Goal: Task Accomplishment & Management: Manage account settings

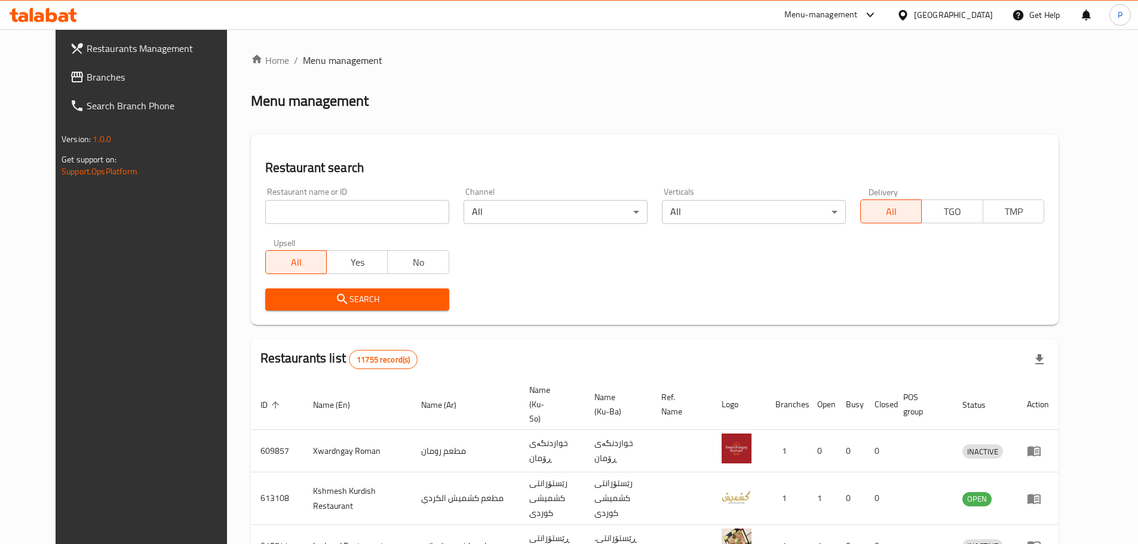
click at [419, 210] on input "search" at bounding box center [357, 212] width 184 height 24
type input "sarchiman"
click button "Search" at bounding box center [357, 299] width 184 height 22
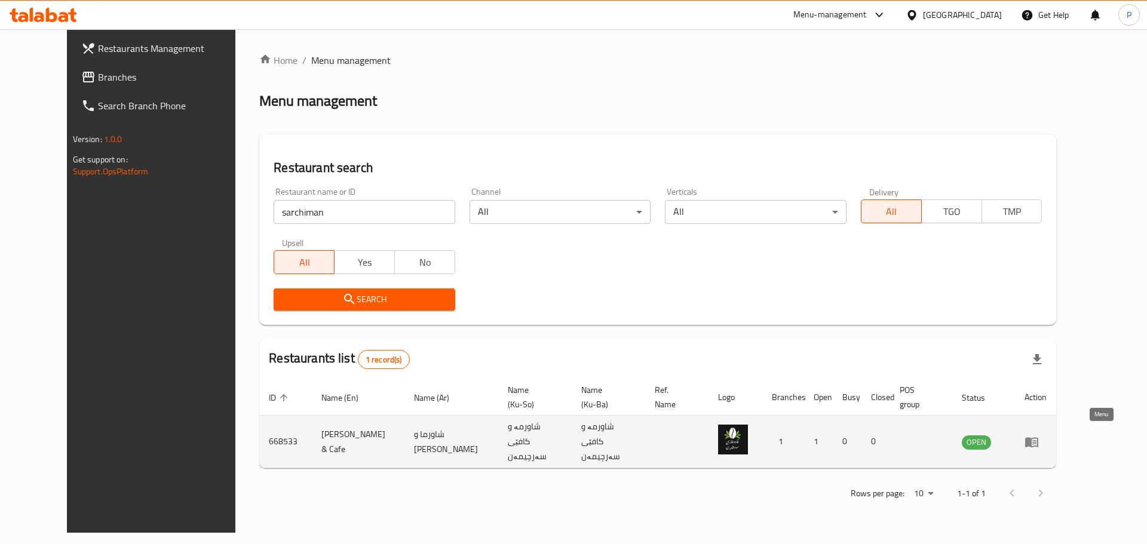
click at [1046, 439] on link "enhanced table" at bounding box center [1035, 442] width 22 height 14
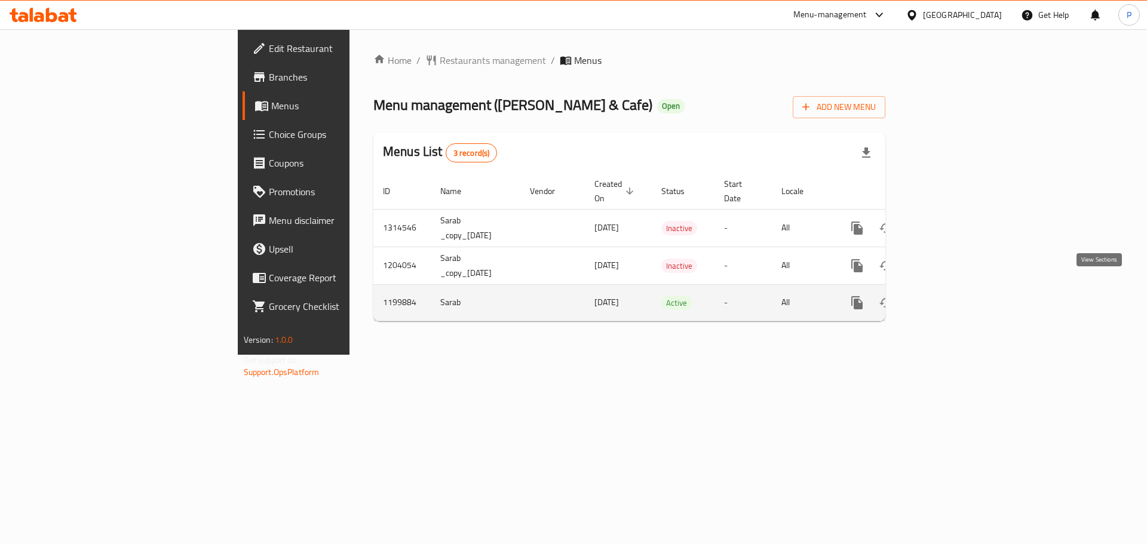
click at [950, 296] on icon "enhanced table" at bounding box center [943, 303] width 14 height 14
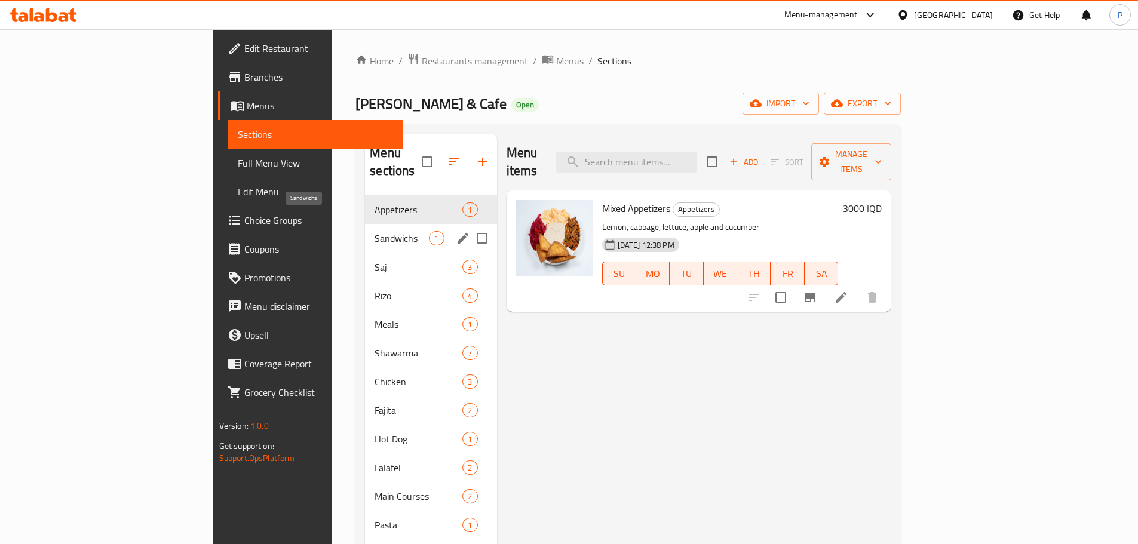
click at [375, 231] on span "Sandwichs" at bounding box center [402, 238] width 54 height 14
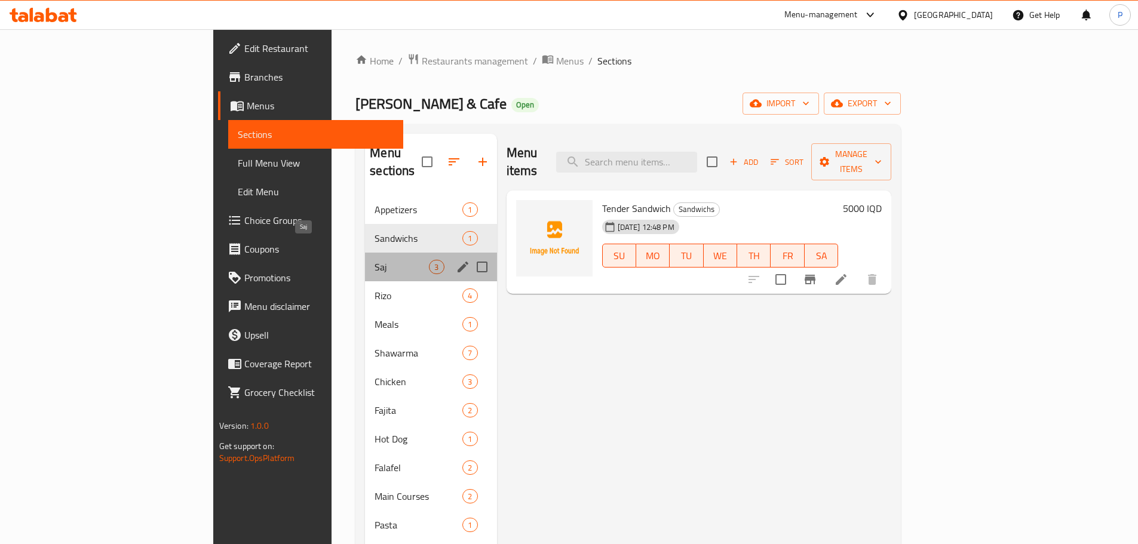
click at [375, 260] on span "Saj" at bounding box center [402, 267] width 54 height 14
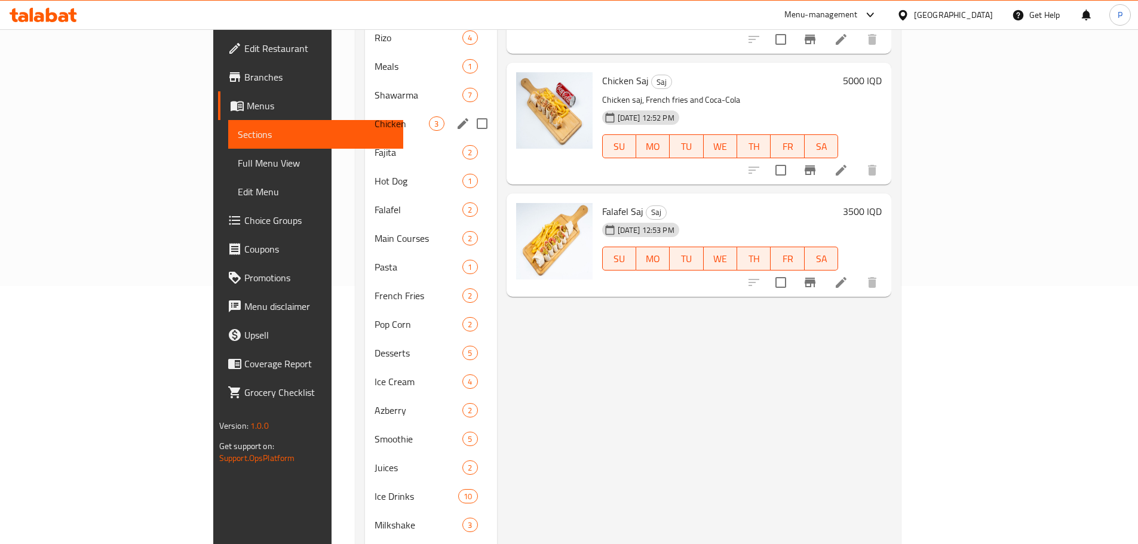
scroll to position [152, 0]
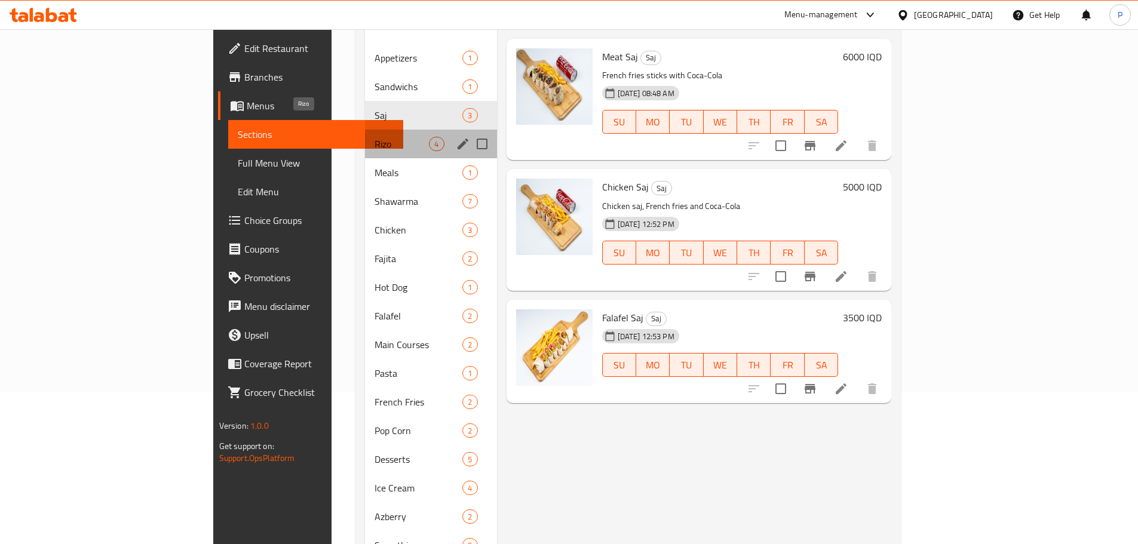
click at [375, 137] on span "Rizo" at bounding box center [402, 144] width 54 height 14
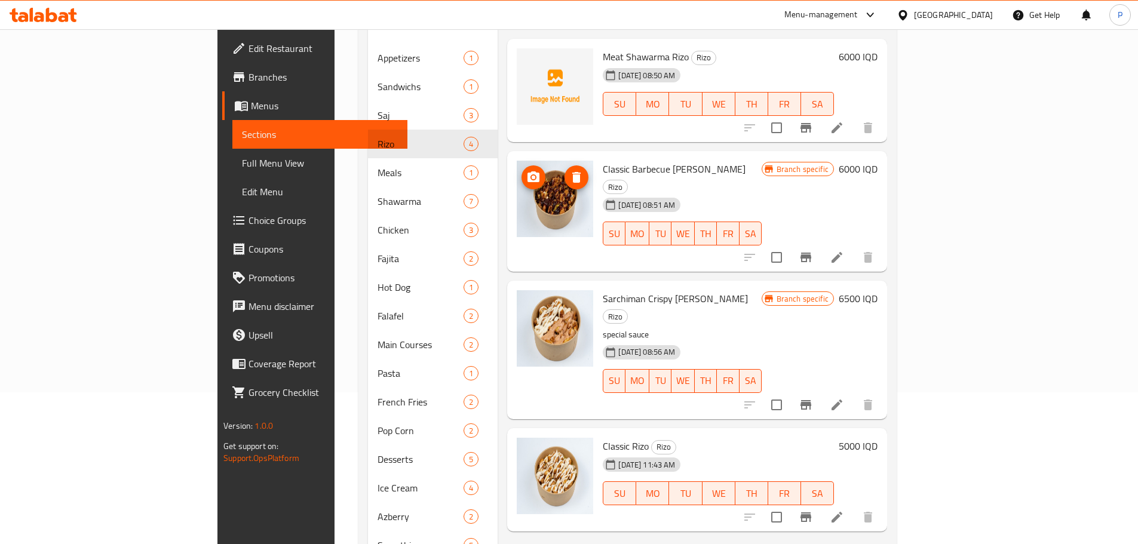
scroll to position [32, 0]
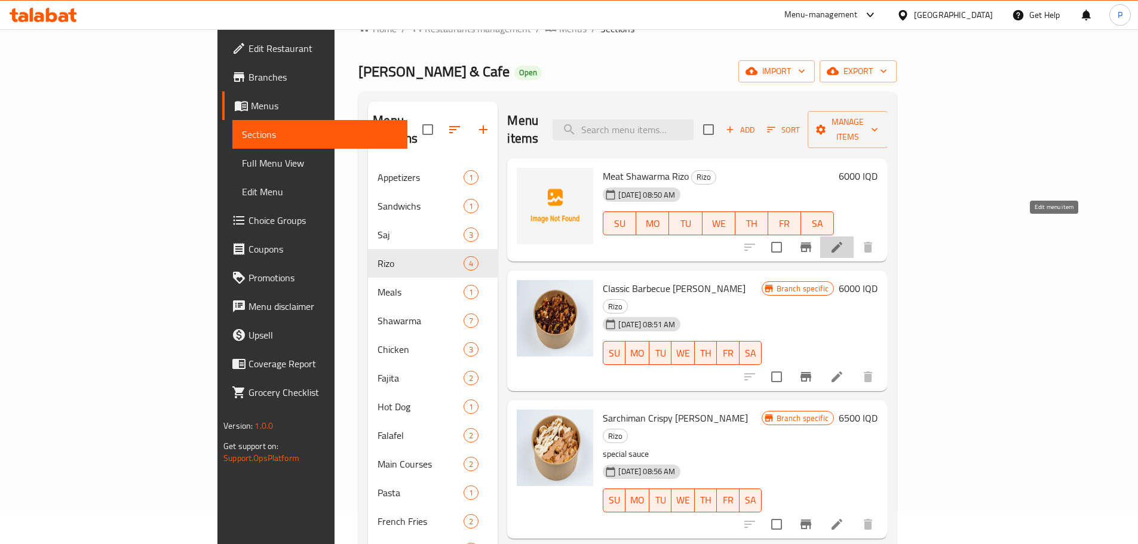
click at [842, 242] on icon at bounding box center [836, 247] width 11 height 11
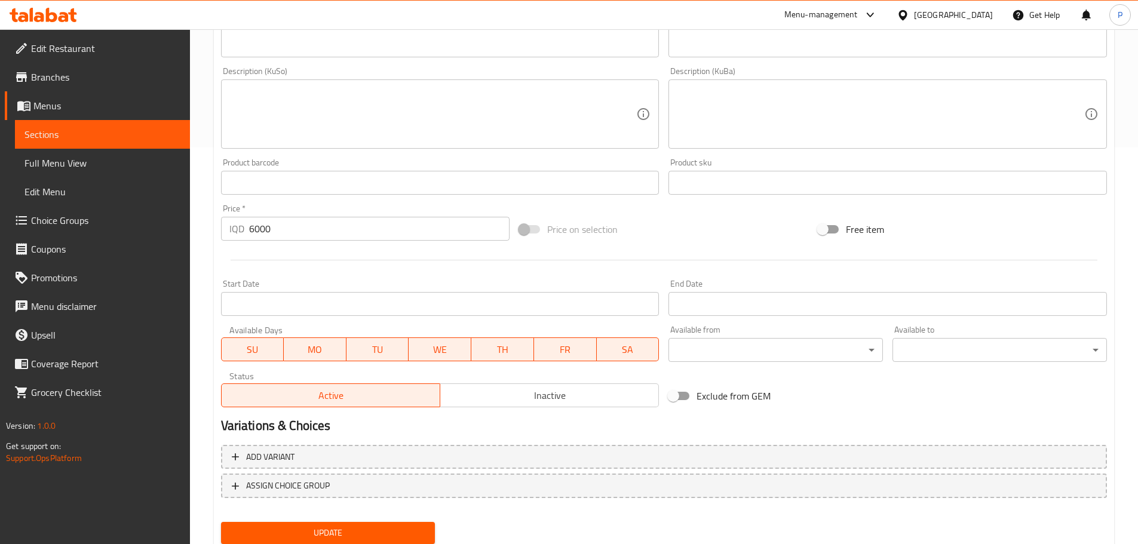
scroll to position [437, 0]
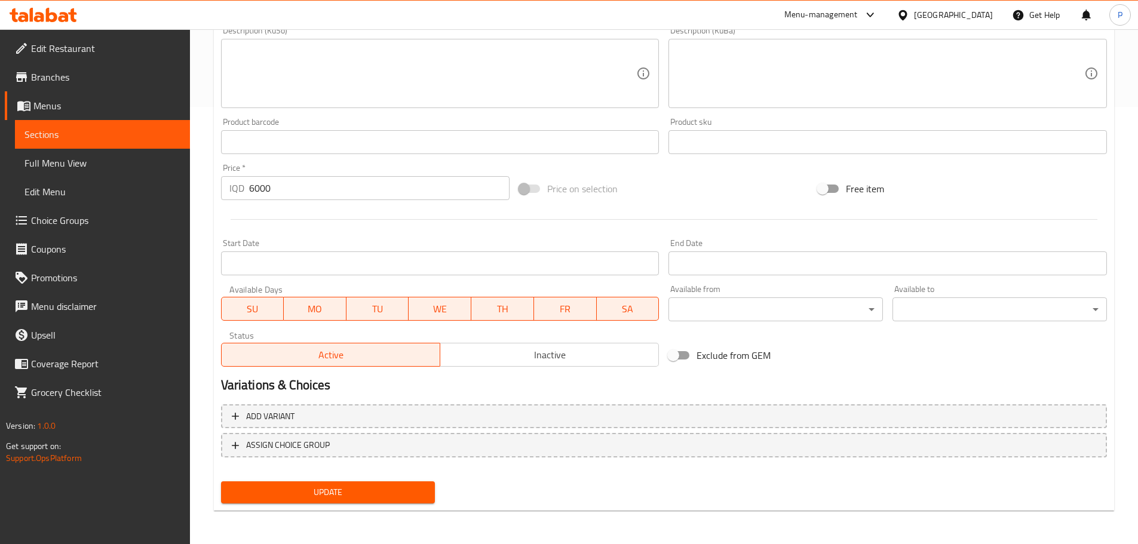
click at [533, 345] on button "Inactive" at bounding box center [549, 355] width 219 height 24
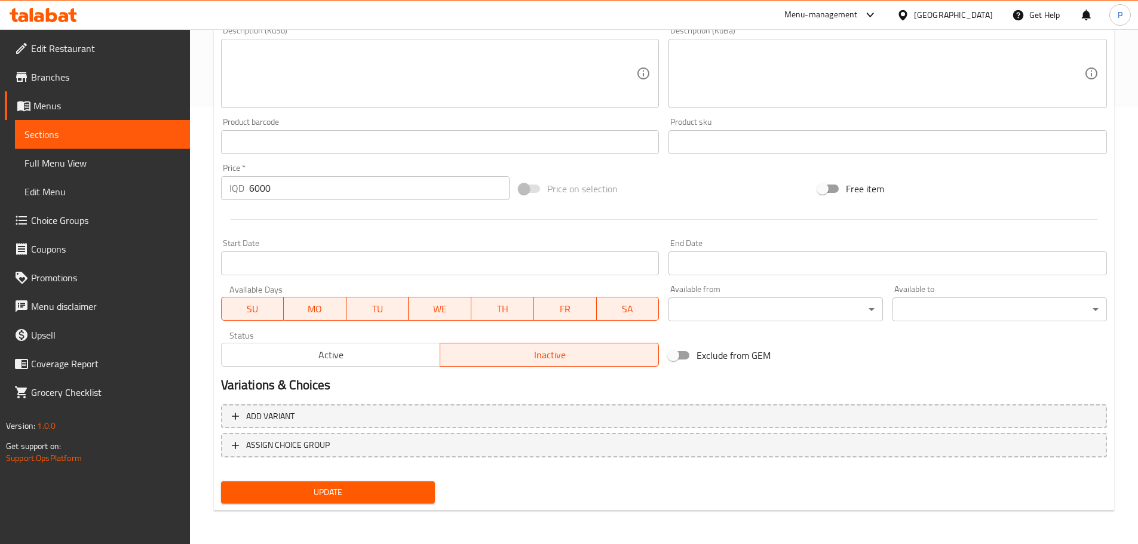
click at [365, 484] on button "Update" at bounding box center [328, 492] width 214 height 22
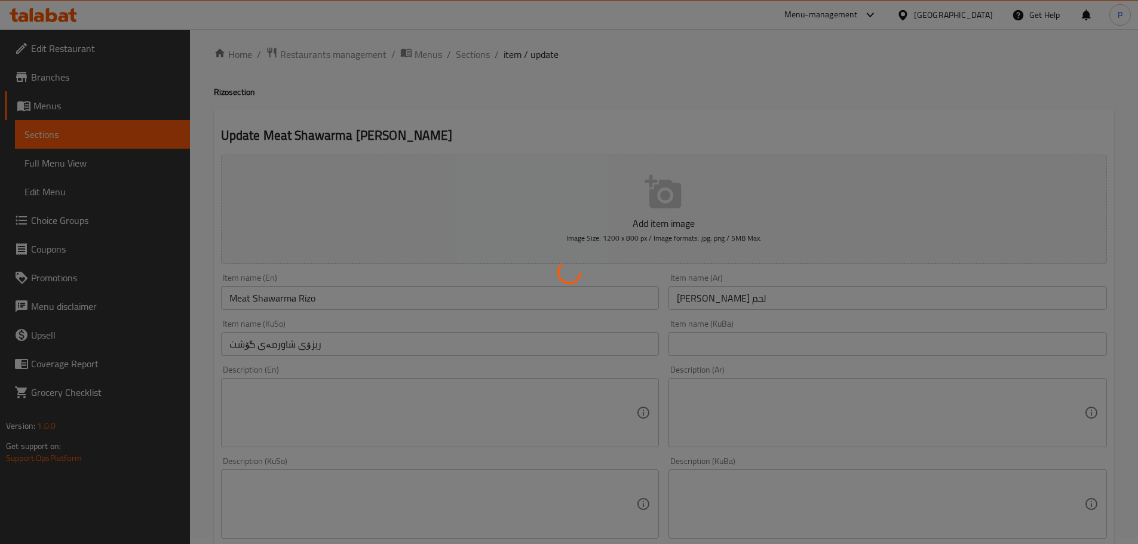
scroll to position [0, 0]
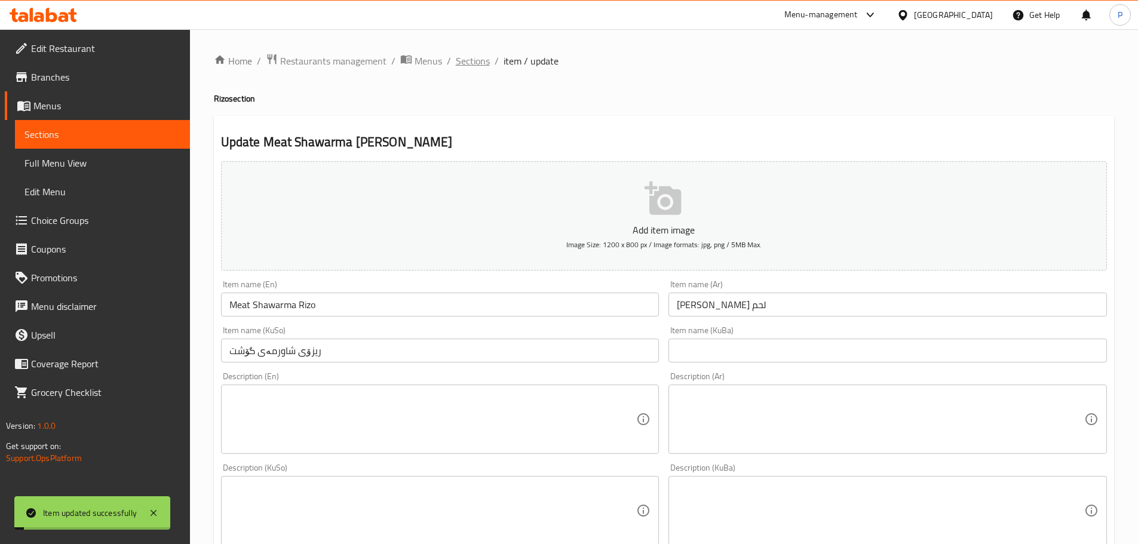
click at [462, 60] on span "Sections" at bounding box center [473, 61] width 34 height 14
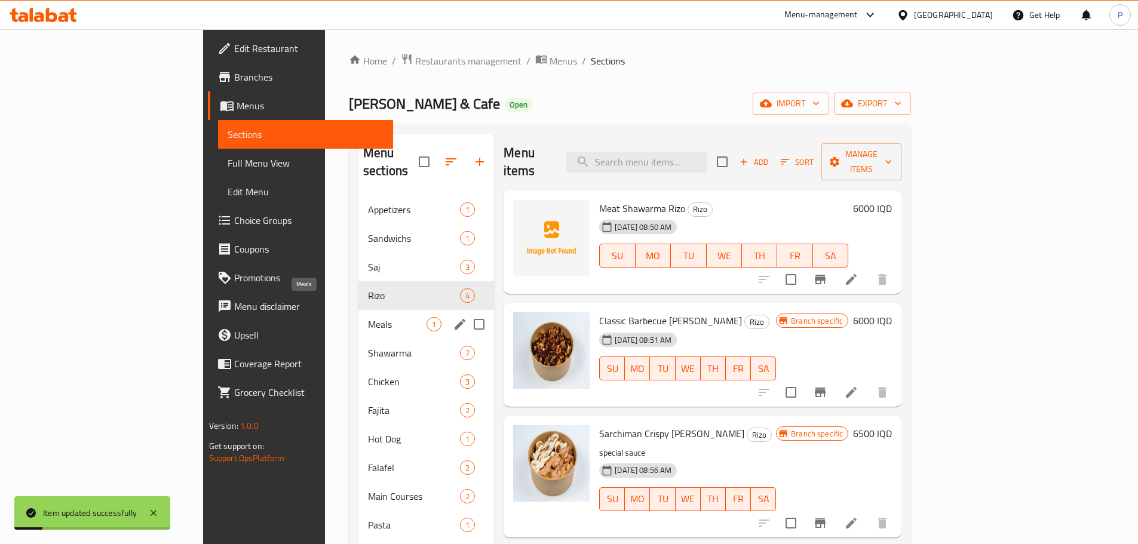
click at [368, 317] on span "Meals" at bounding box center [397, 324] width 59 height 14
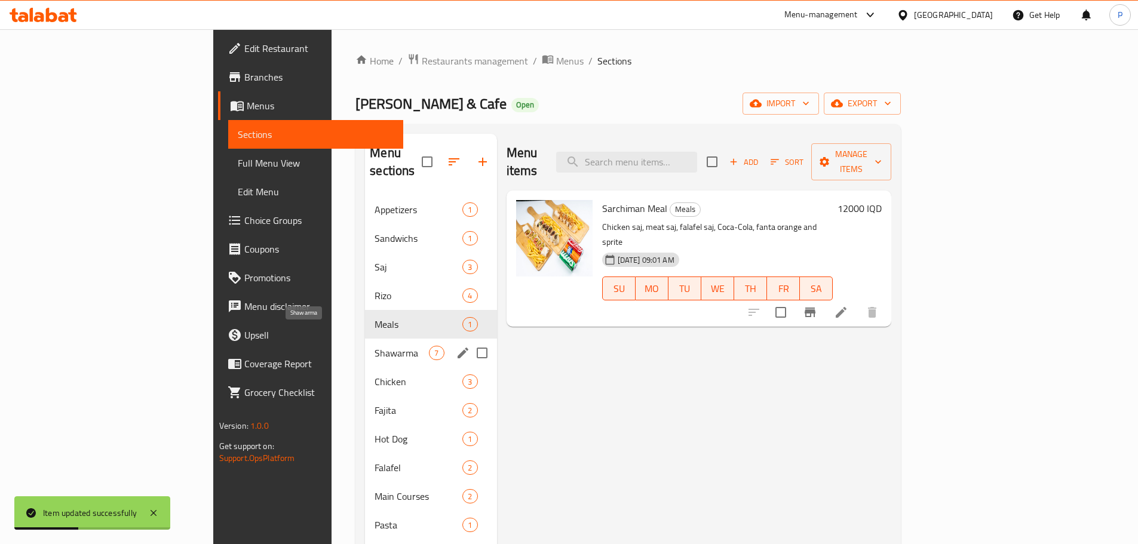
click at [375, 346] on span "Shawarma" at bounding box center [402, 353] width 54 height 14
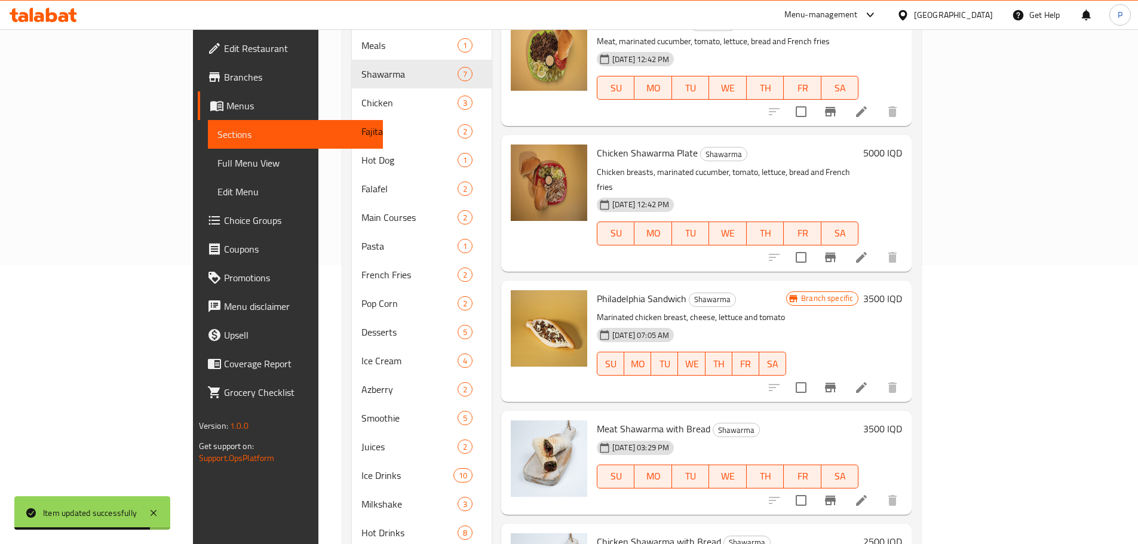
scroll to position [331, 0]
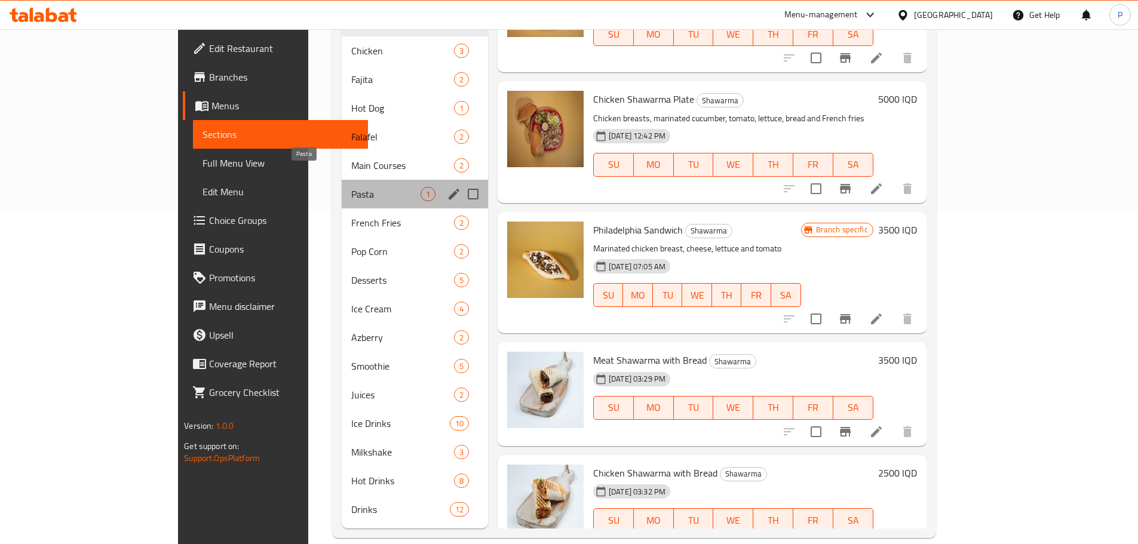
click at [351, 187] on span "Pasta" at bounding box center [385, 194] width 69 height 14
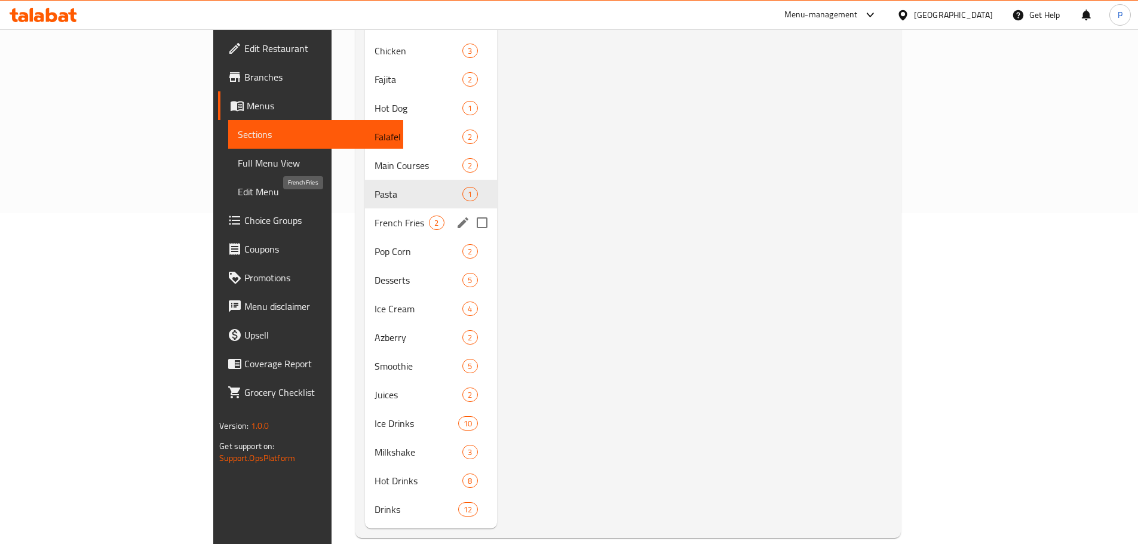
click at [375, 216] on span "French Fries" at bounding box center [402, 223] width 54 height 14
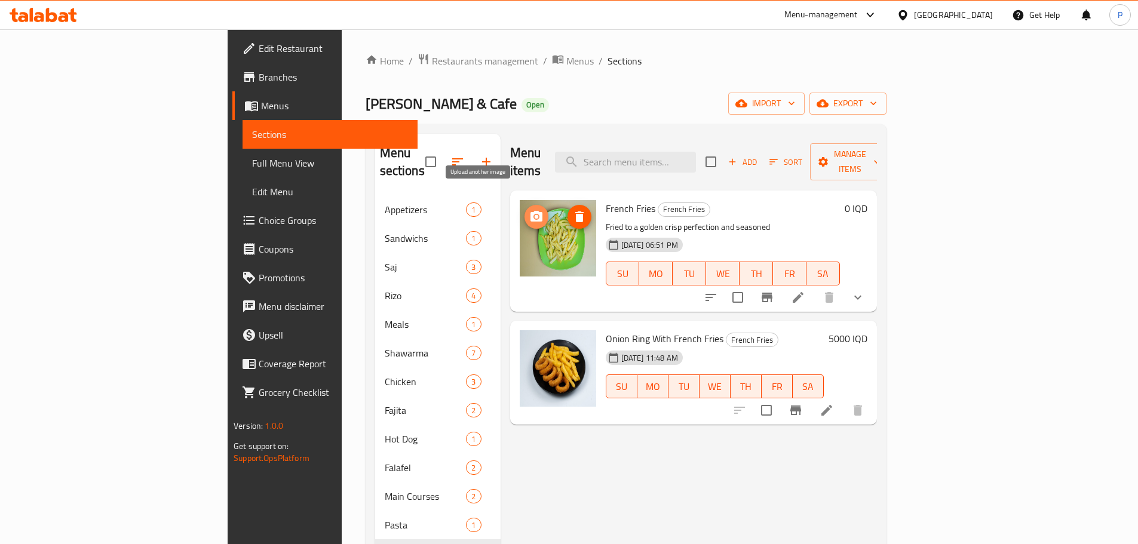
click at [530, 211] on icon "upload picture" at bounding box center [536, 216] width 12 height 11
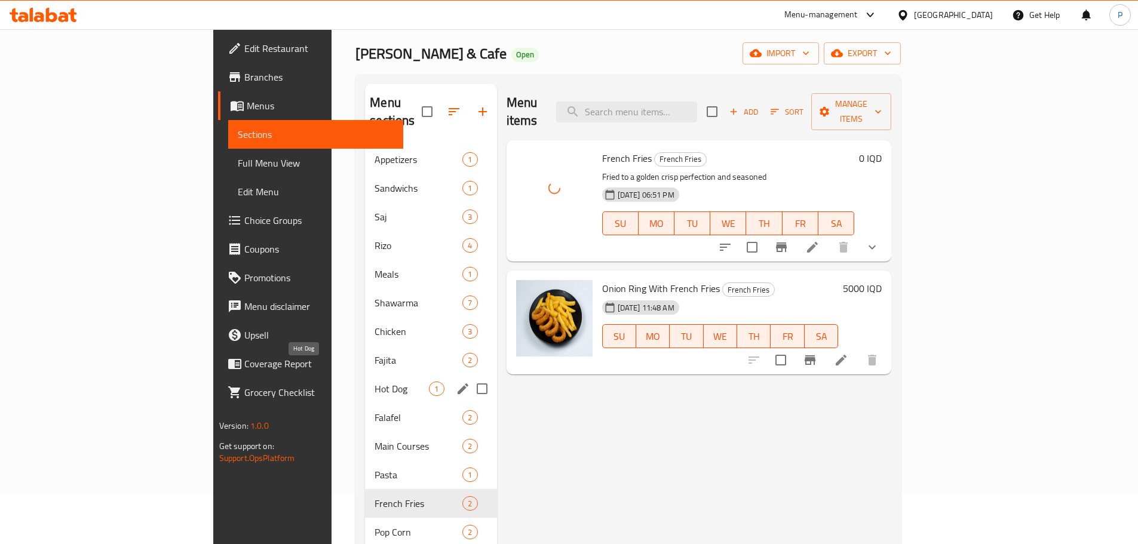
scroll to position [119, 0]
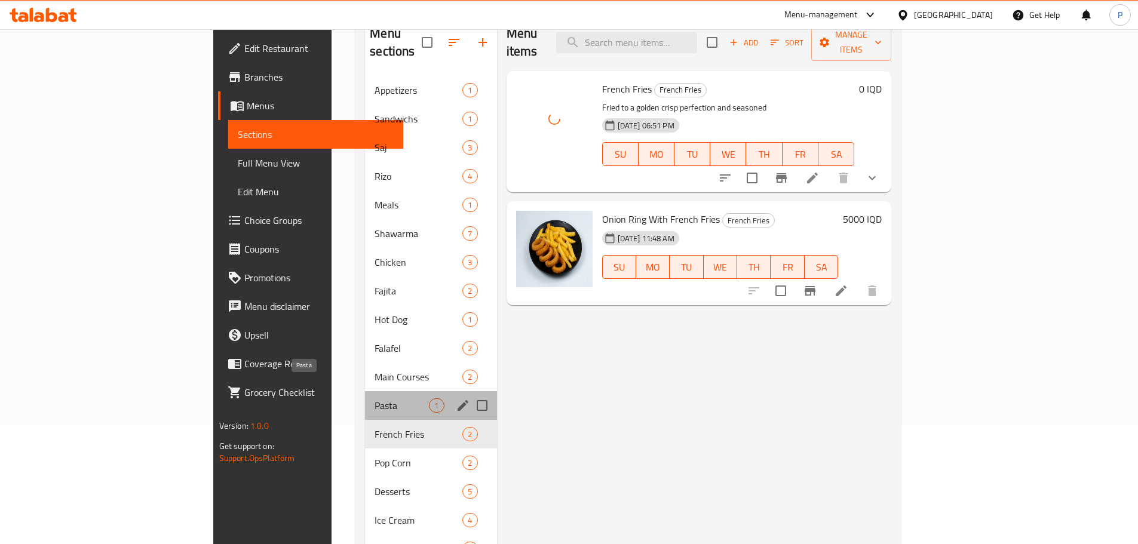
click at [375, 398] on span "Pasta" at bounding box center [402, 405] width 54 height 14
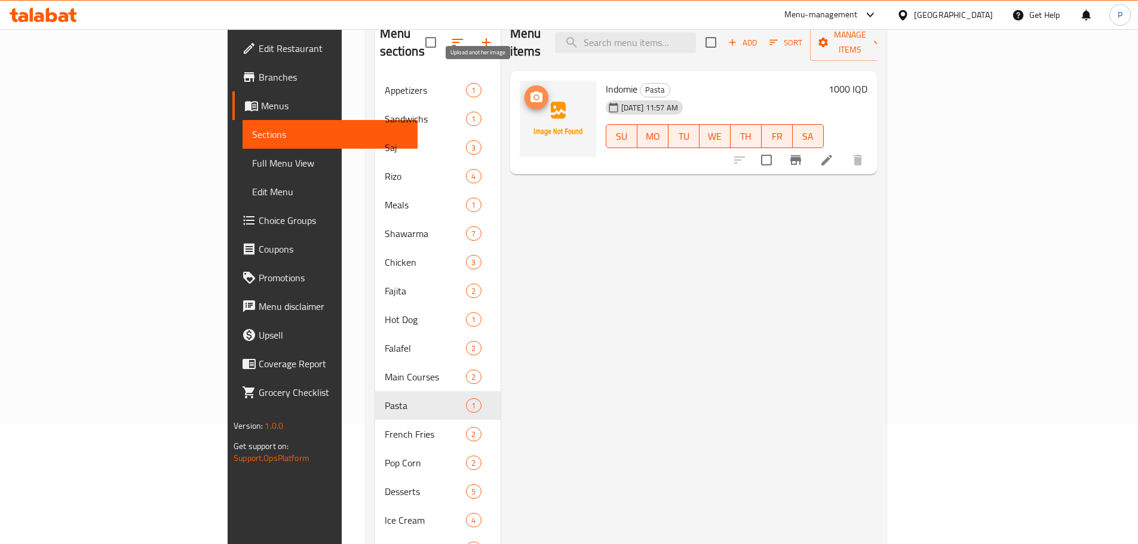
click at [530, 91] on icon "upload picture" at bounding box center [536, 96] width 12 height 11
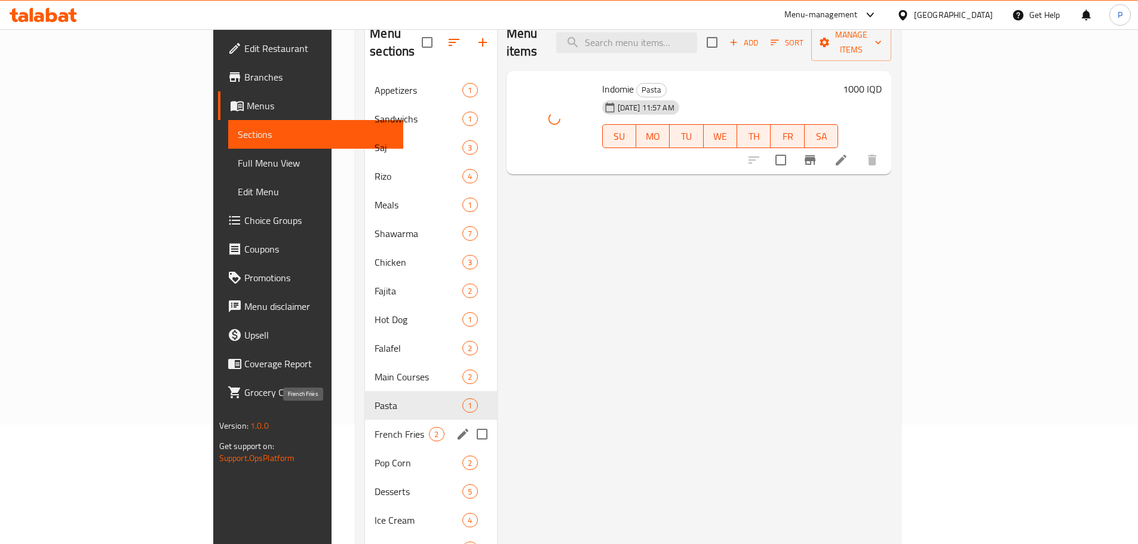
click at [375, 427] on span "French Fries" at bounding box center [402, 434] width 54 height 14
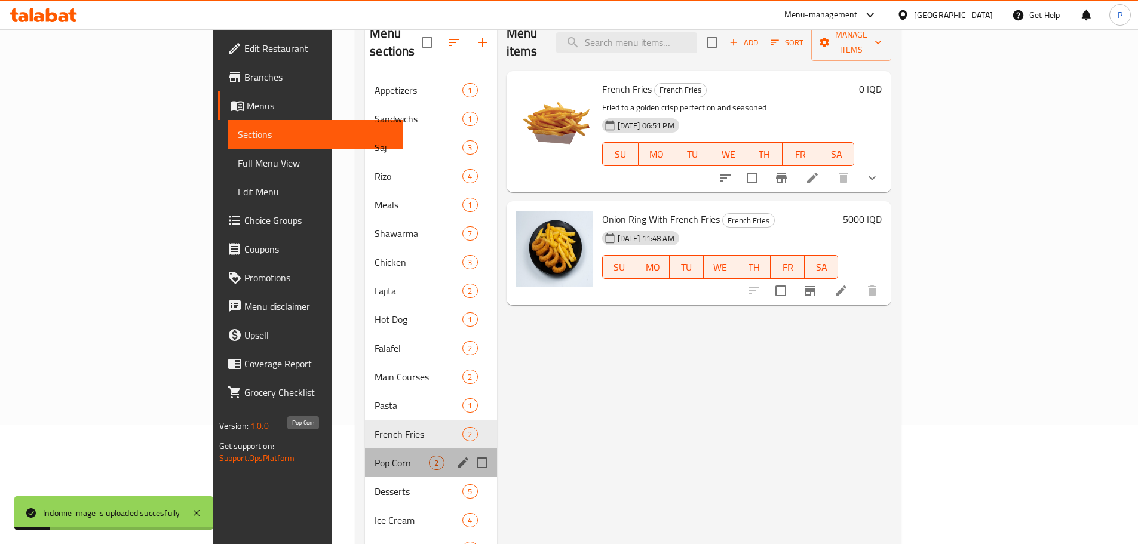
click at [375, 456] on span "Pop Corn" at bounding box center [402, 463] width 54 height 14
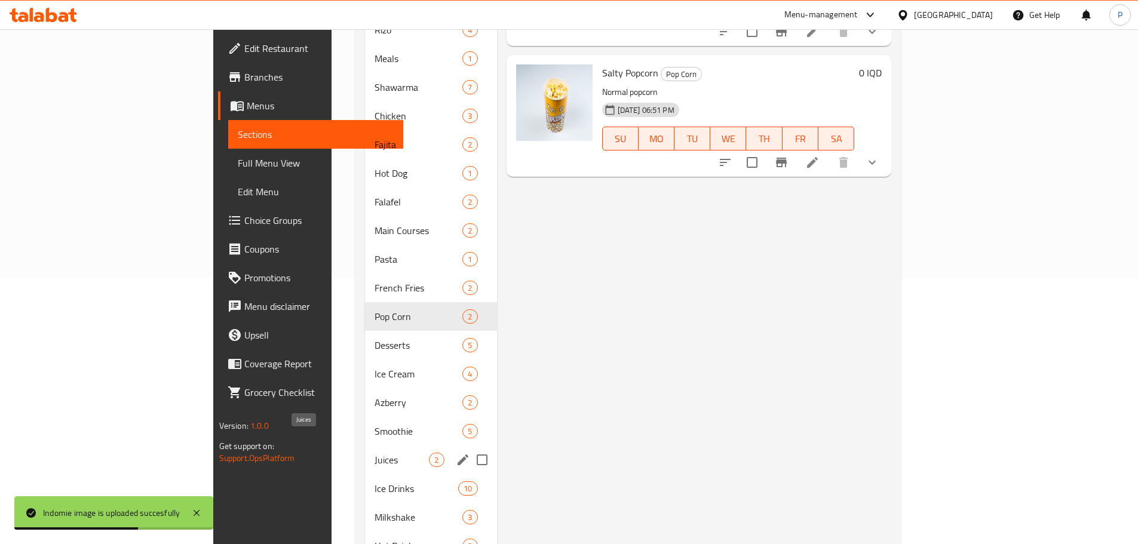
scroll to position [299, 0]
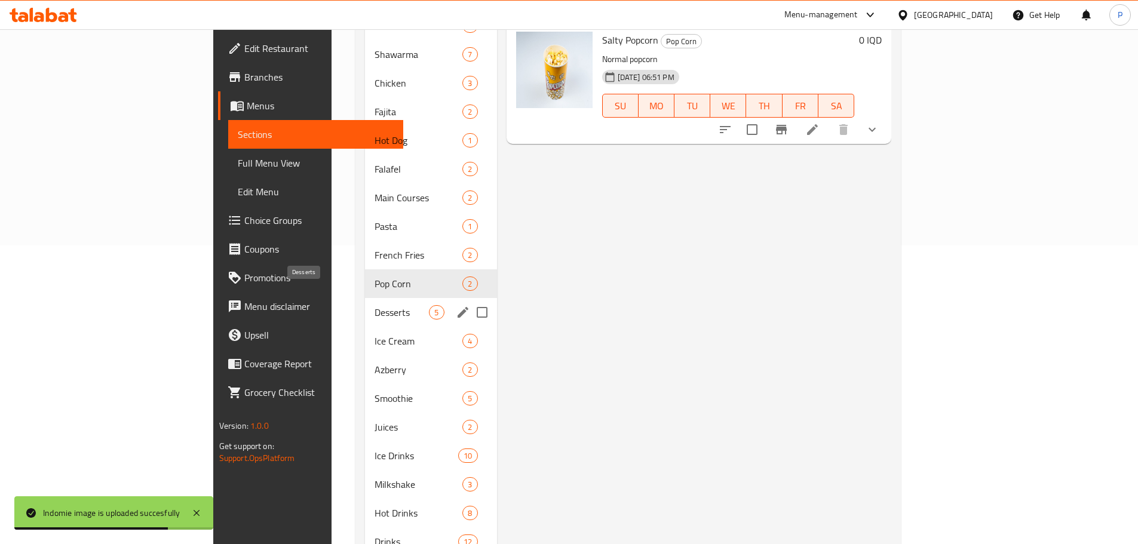
click at [375, 305] on span "Desserts" at bounding box center [402, 312] width 54 height 14
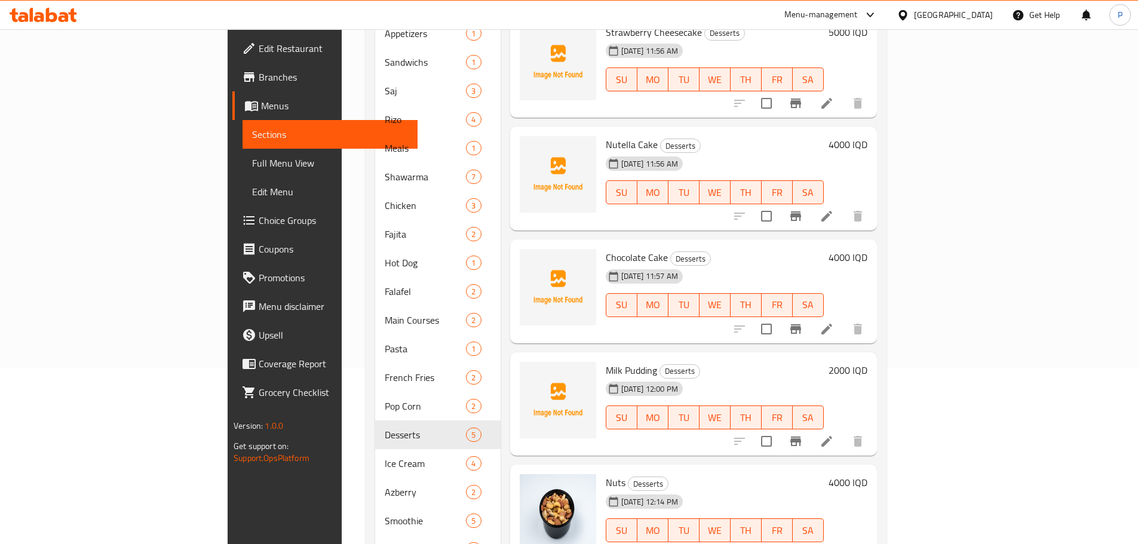
scroll to position [179, 0]
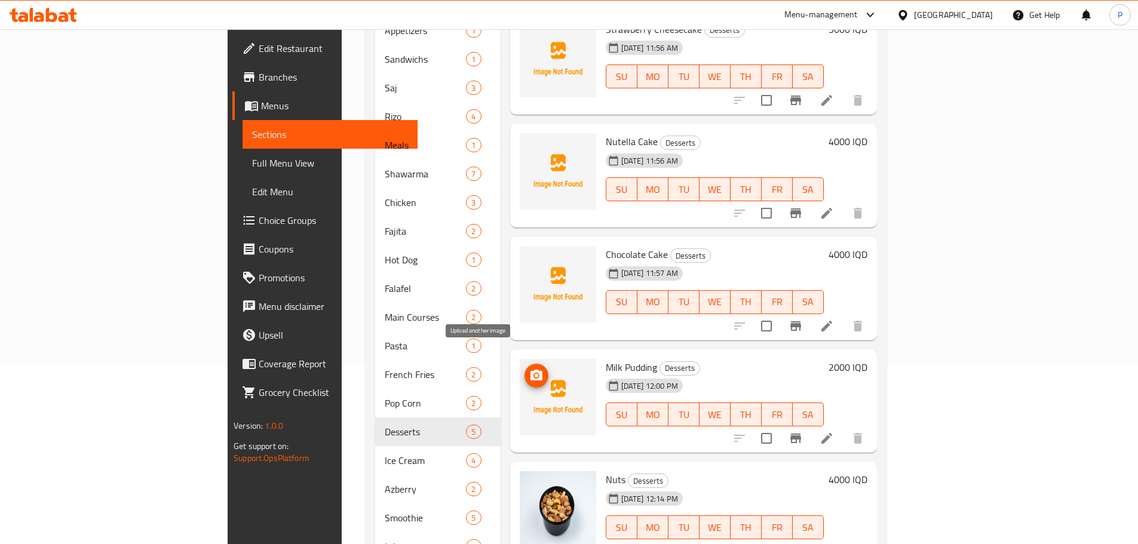
click at [529, 369] on icon "upload picture" at bounding box center [536, 376] width 14 height 14
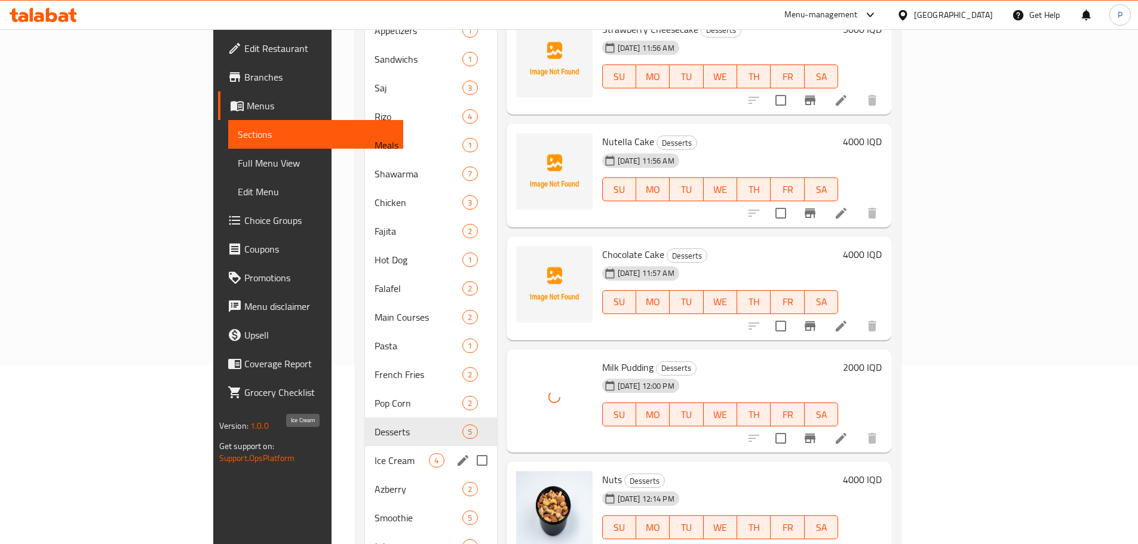
click at [375, 453] on span "Ice Cream" at bounding box center [402, 460] width 54 height 14
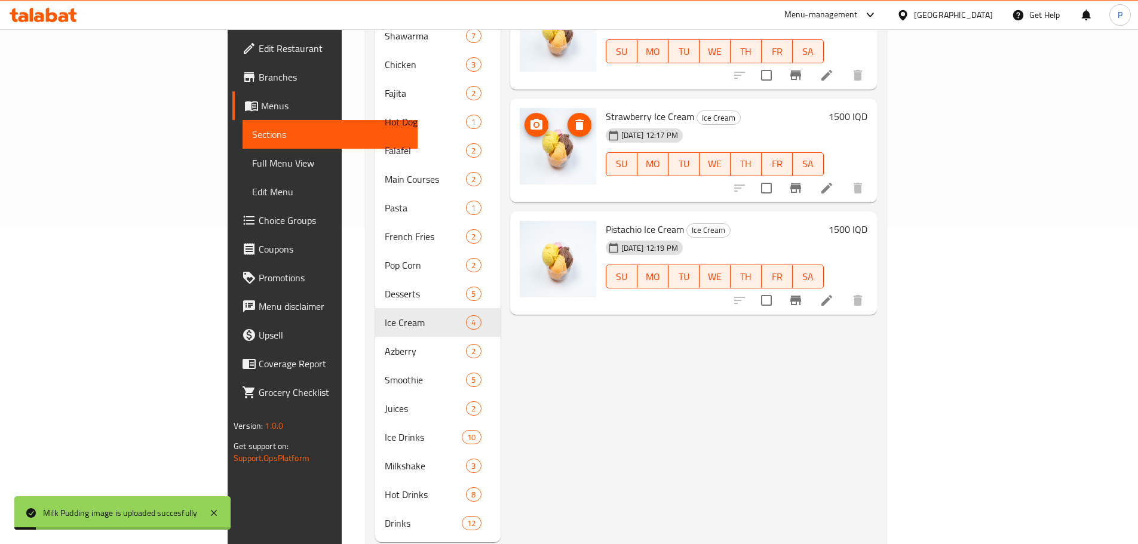
scroll to position [331, 0]
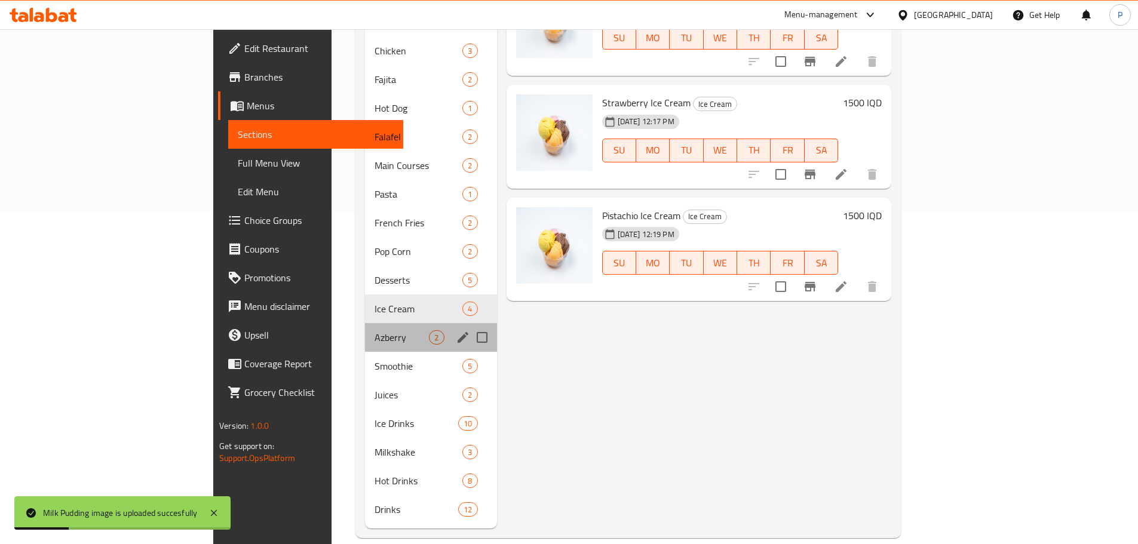
click at [365, 332] on div "Azberry 2" at bounding box center [430, 337] width 131 height 29
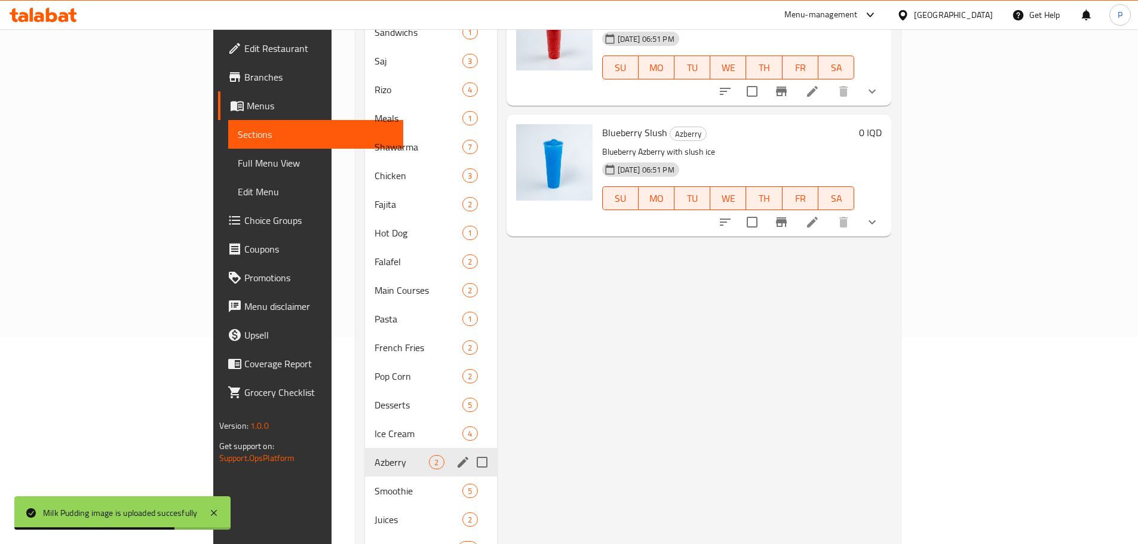
scroll to position [331, 0]
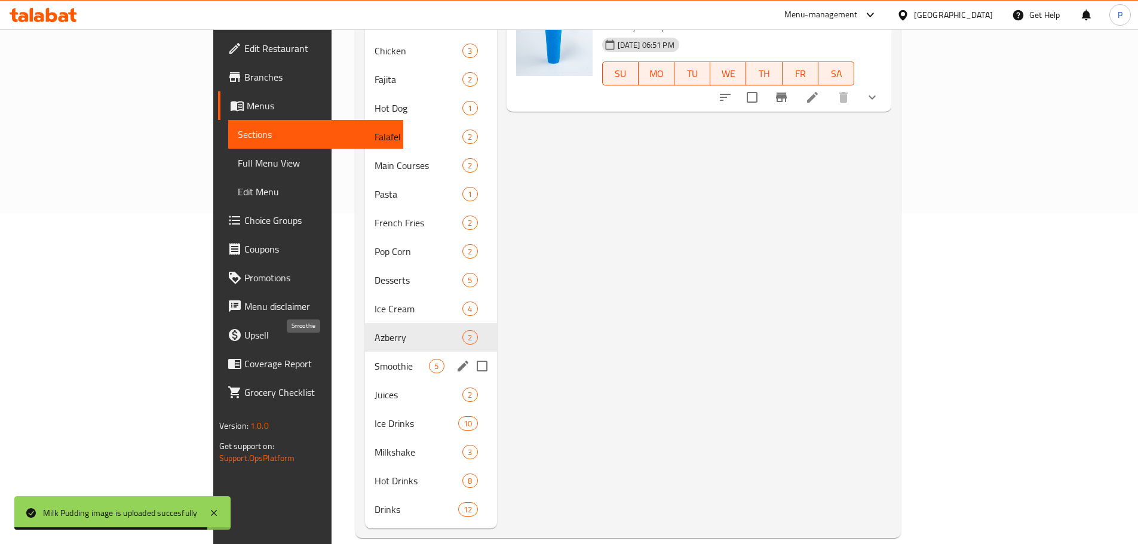
click at [375, 359] on span "Smoothie" at bounding box center [402, 366] width 54 height 14
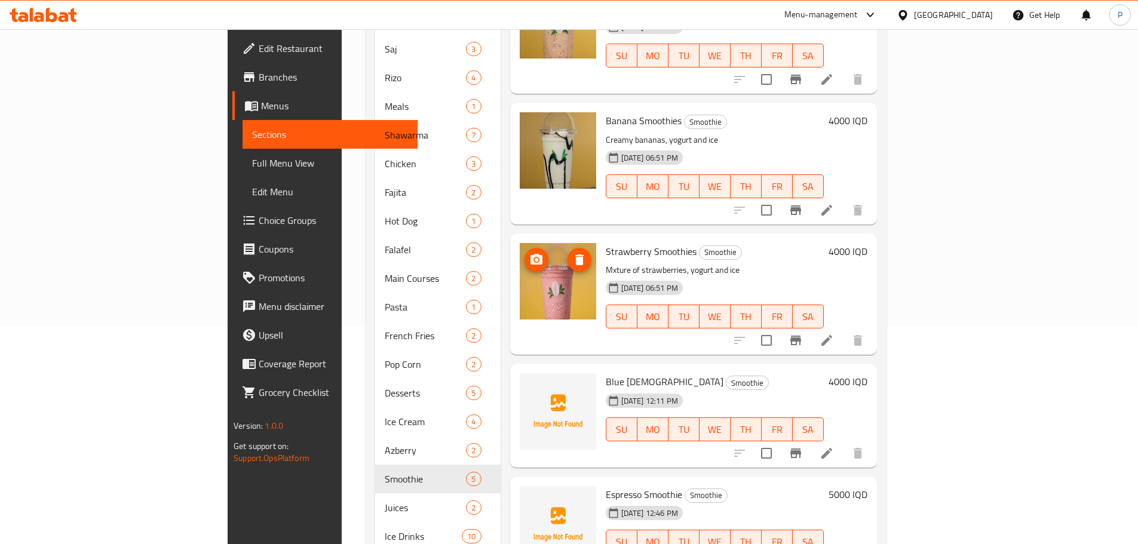
scroll to position [331, 0]
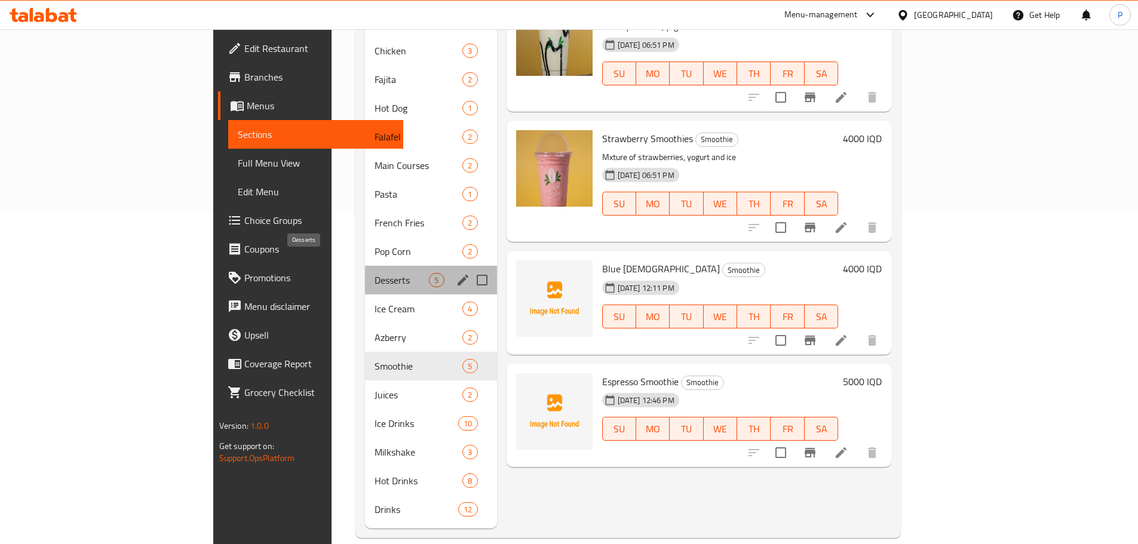
click at [375, 273] on span "Desserts" at bounding box center [402, 280] width 54 height 14
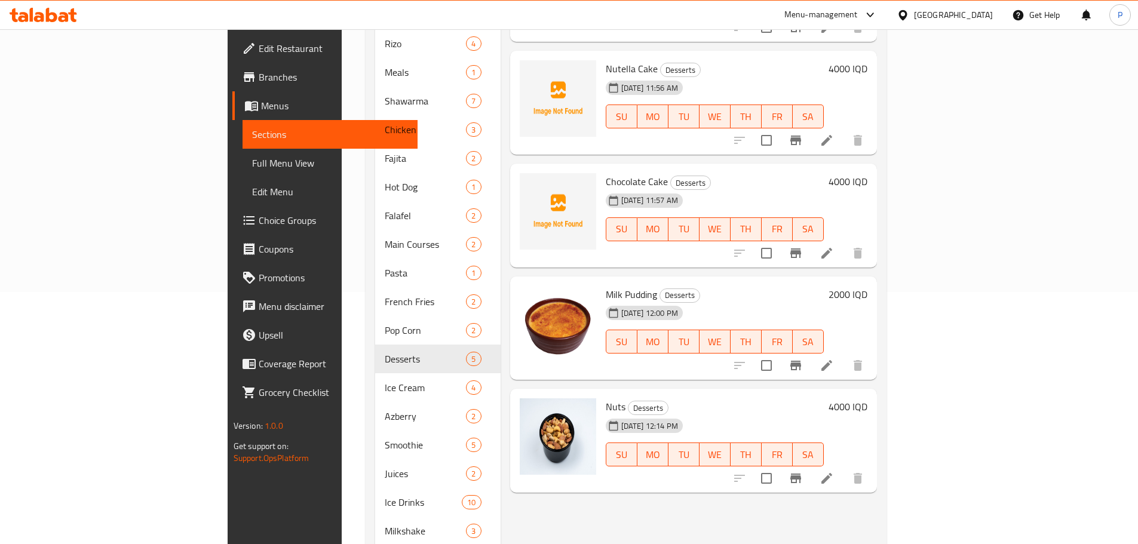
scroll to position [92, 0]
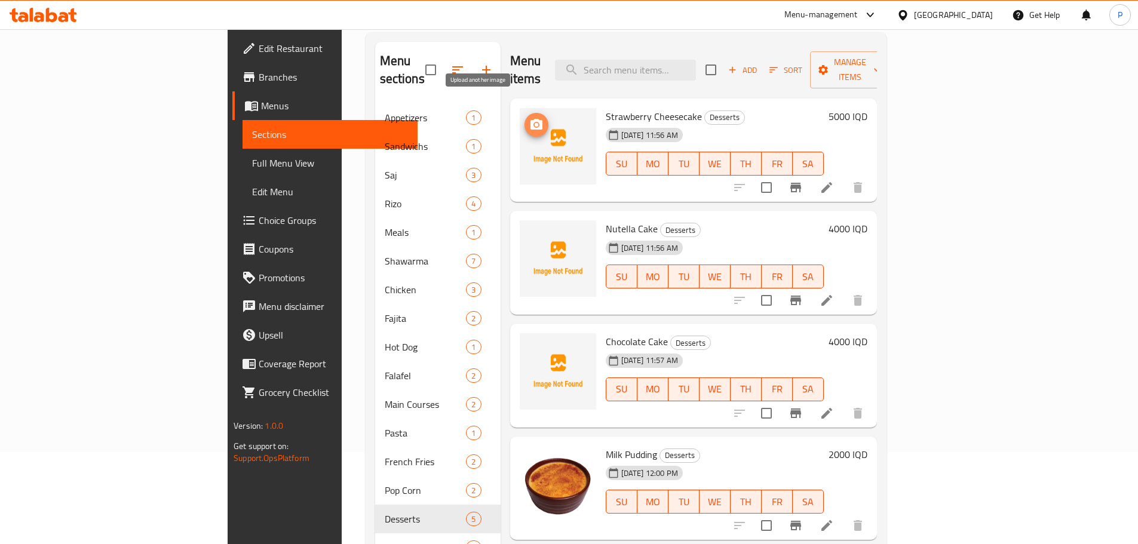
click at [524, 118] on span "upload picture" at bounding box center [536, 125] width 24 height 14
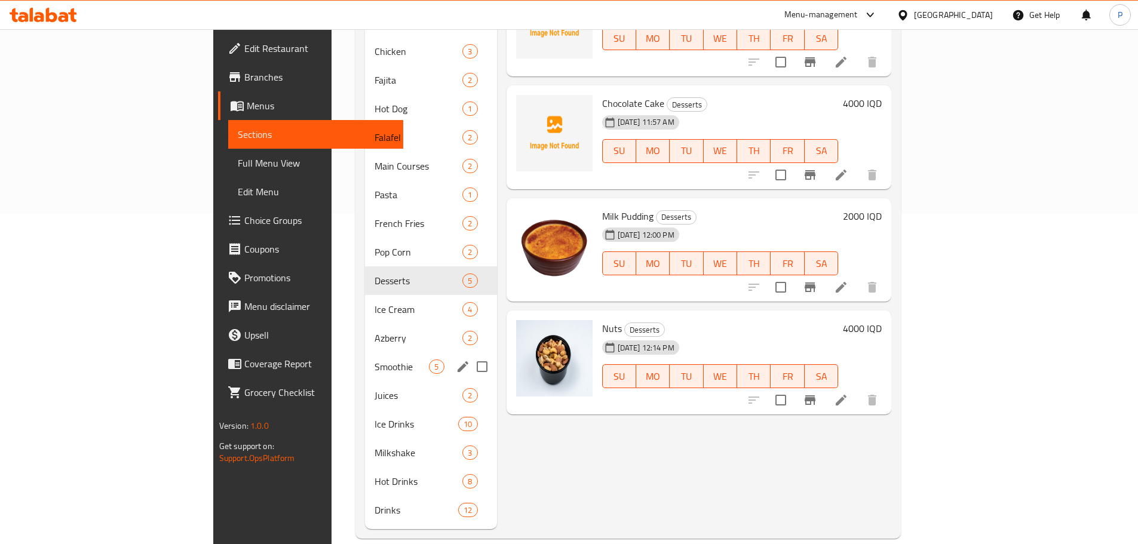
scroll to position [331, 0]
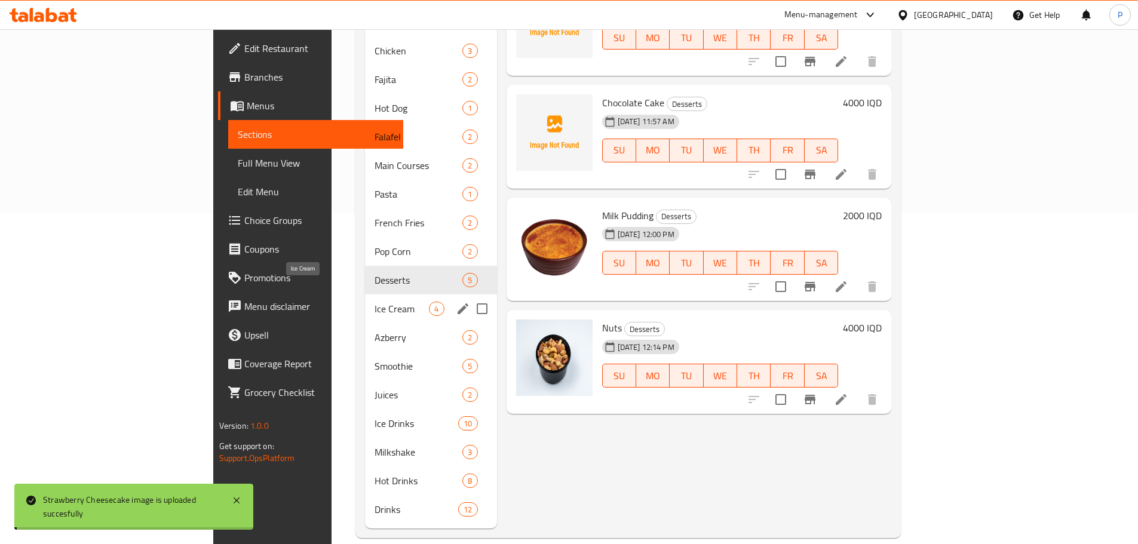
click at [375, 302] on span "Ice Cream" at bounding box center [402, 309] width 54 height 14
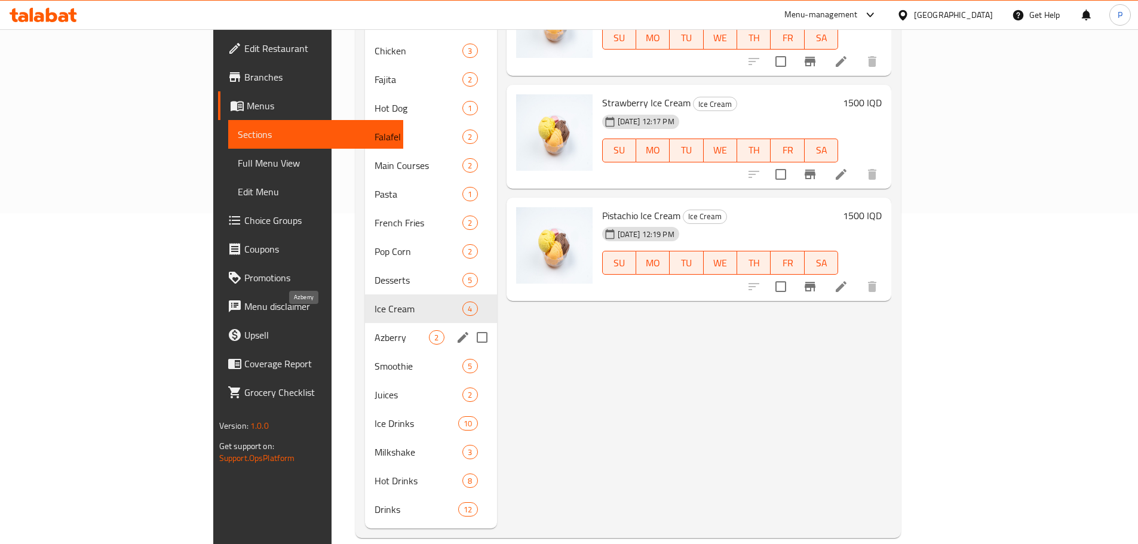
click at [375, 330] on span "Azberry" at bounding box center [402, 337] width 54 height 14
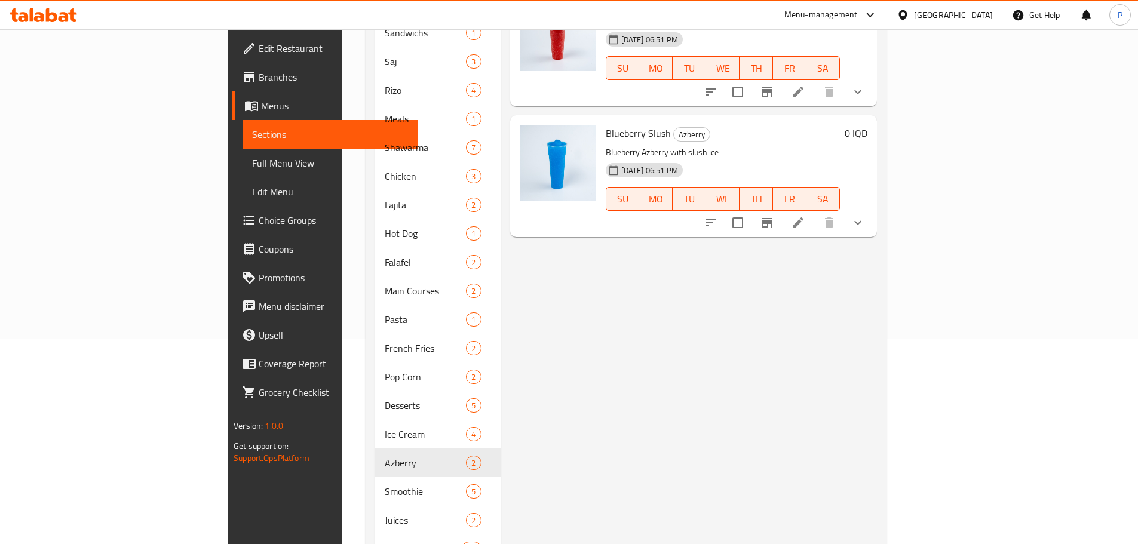
scroll to position [331, 0]
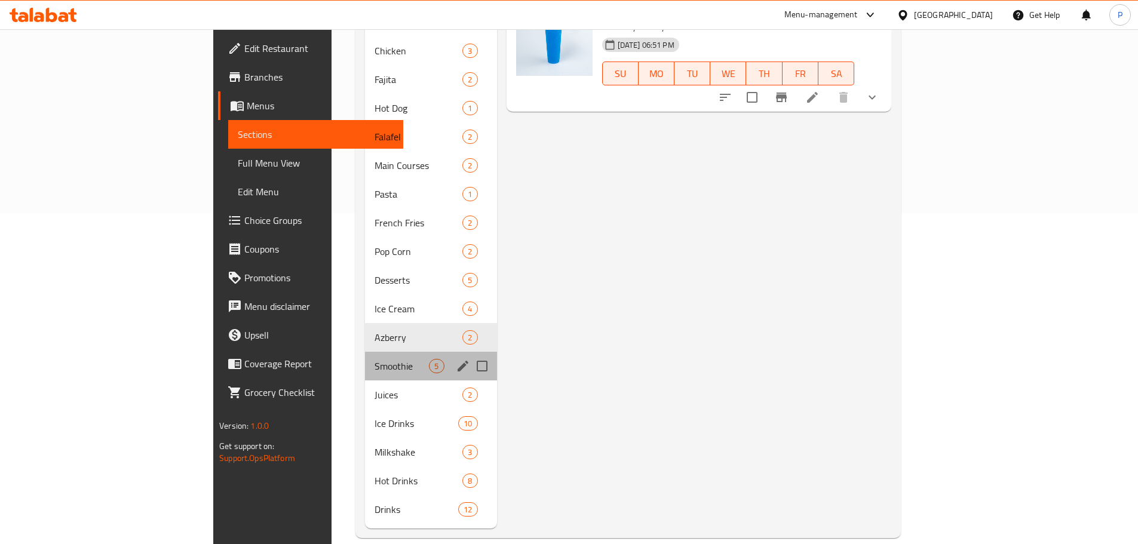
click at [365, 356] on div "Smoothie 5" at bounding box center [430, 366] width 131 height 29
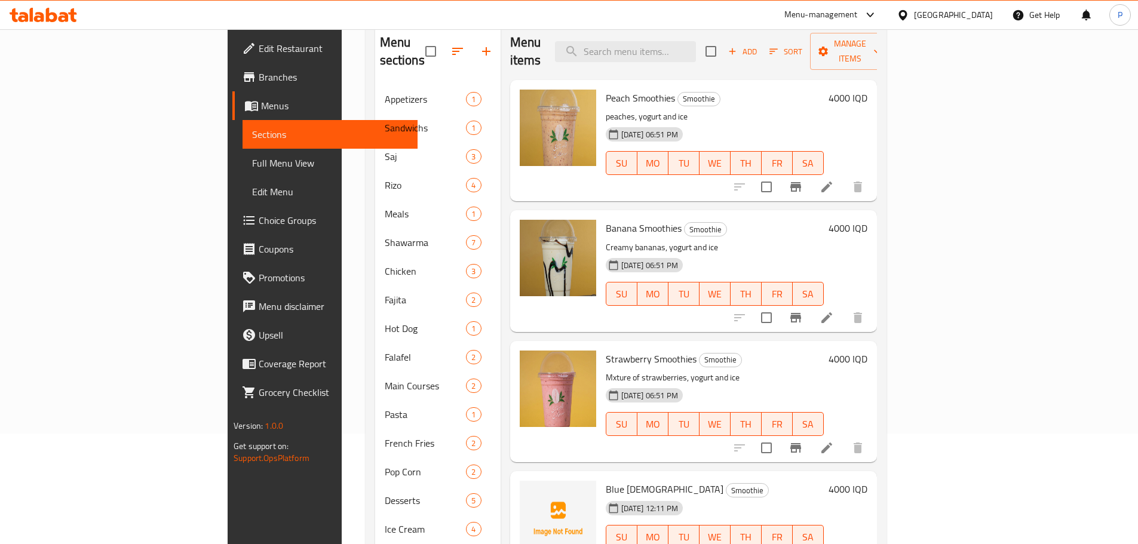
scroll to position [331, 0]
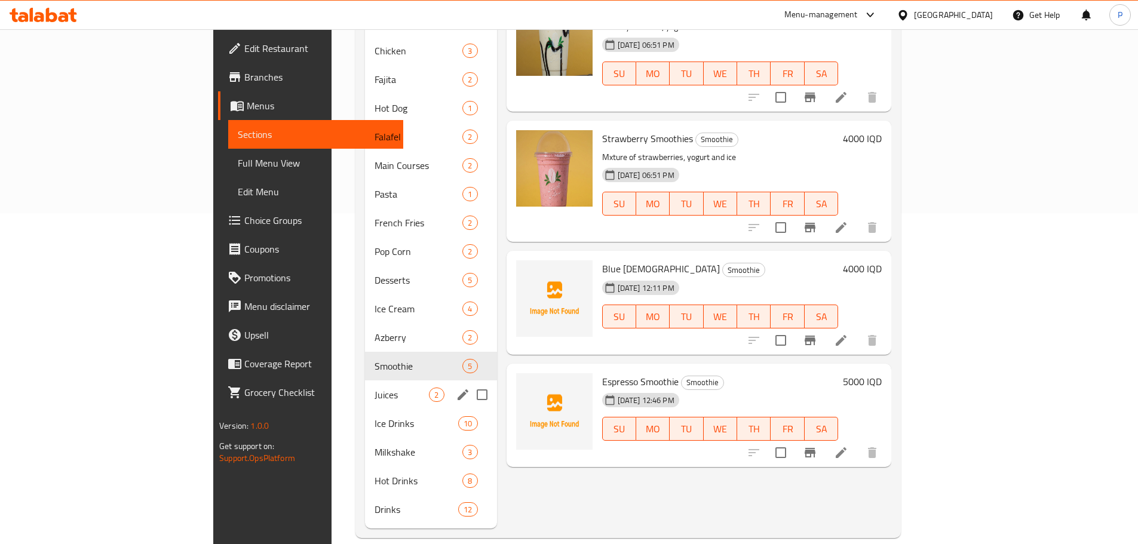
click at [375, 388] on span "Juices" at bounding box center [402, 395] width 54 height 14
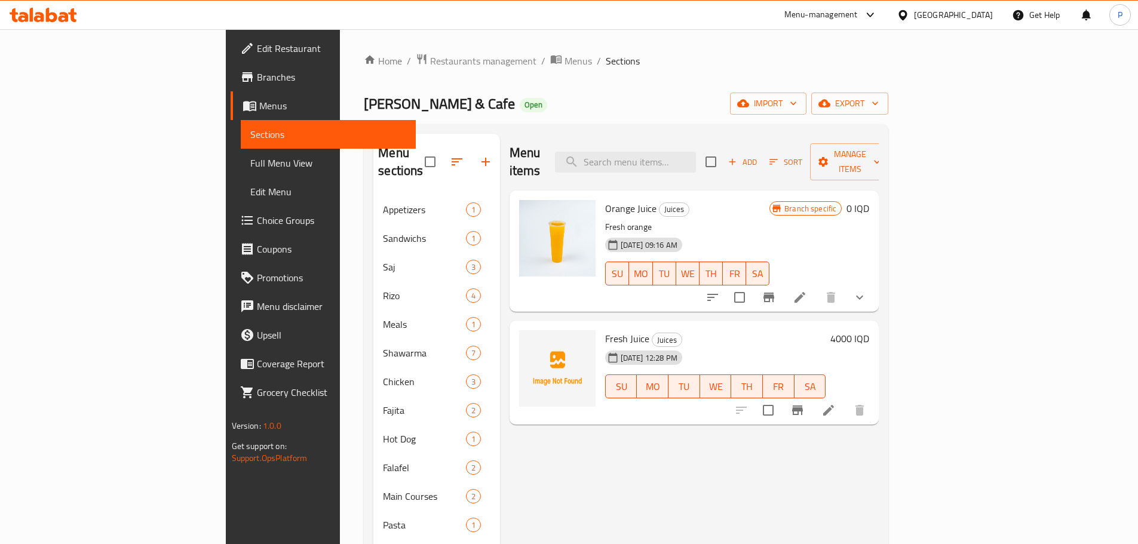
click at [858, 15] on div "Menu-management" at bounding box center [820, 15] width 73 height 14
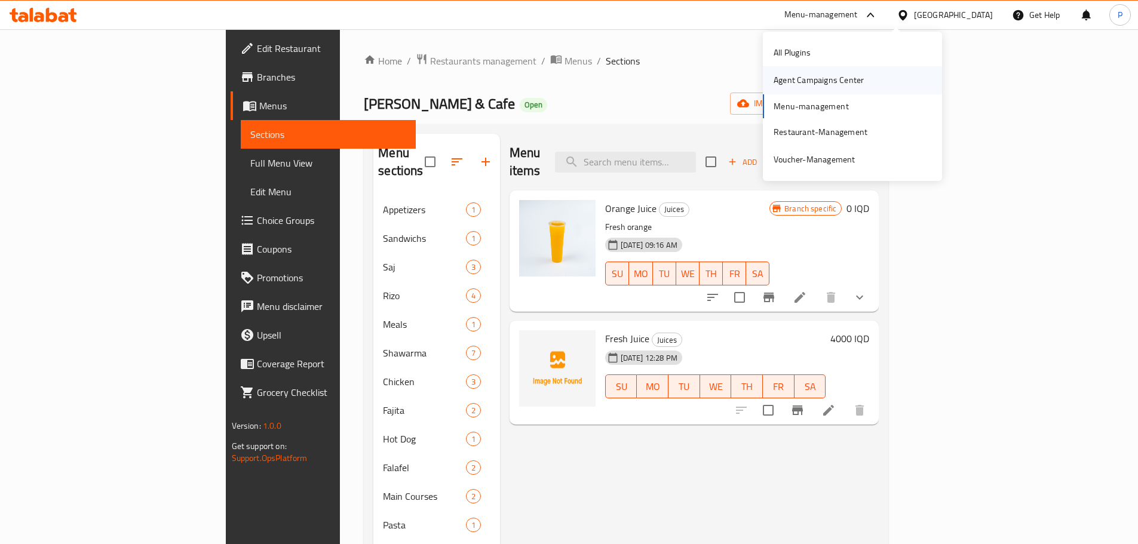
click at [862, 77] on div "Agent Campaigns Center" at bounding box center [819, 79] width 90 height 13
